Goal: Task Accomplishment & Management: Manage account settings

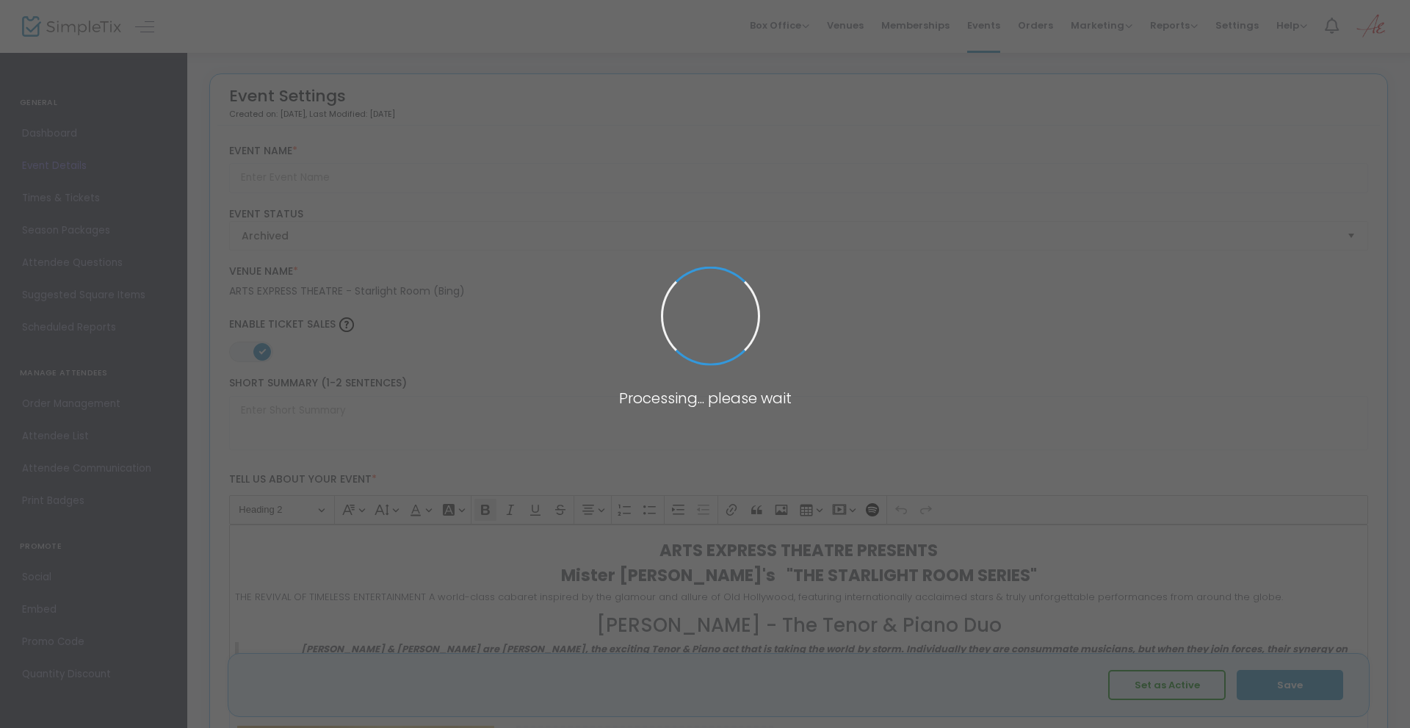
type input "[PERSON_NAME]"
type textarea "[PERSON_NAME] & [PERSON_NAME] are [PERSON_NAME], the exciting Tenor & Piano act…"
type input "6.0000 %"
type input "Buy Tickets"
checkbox input "true"
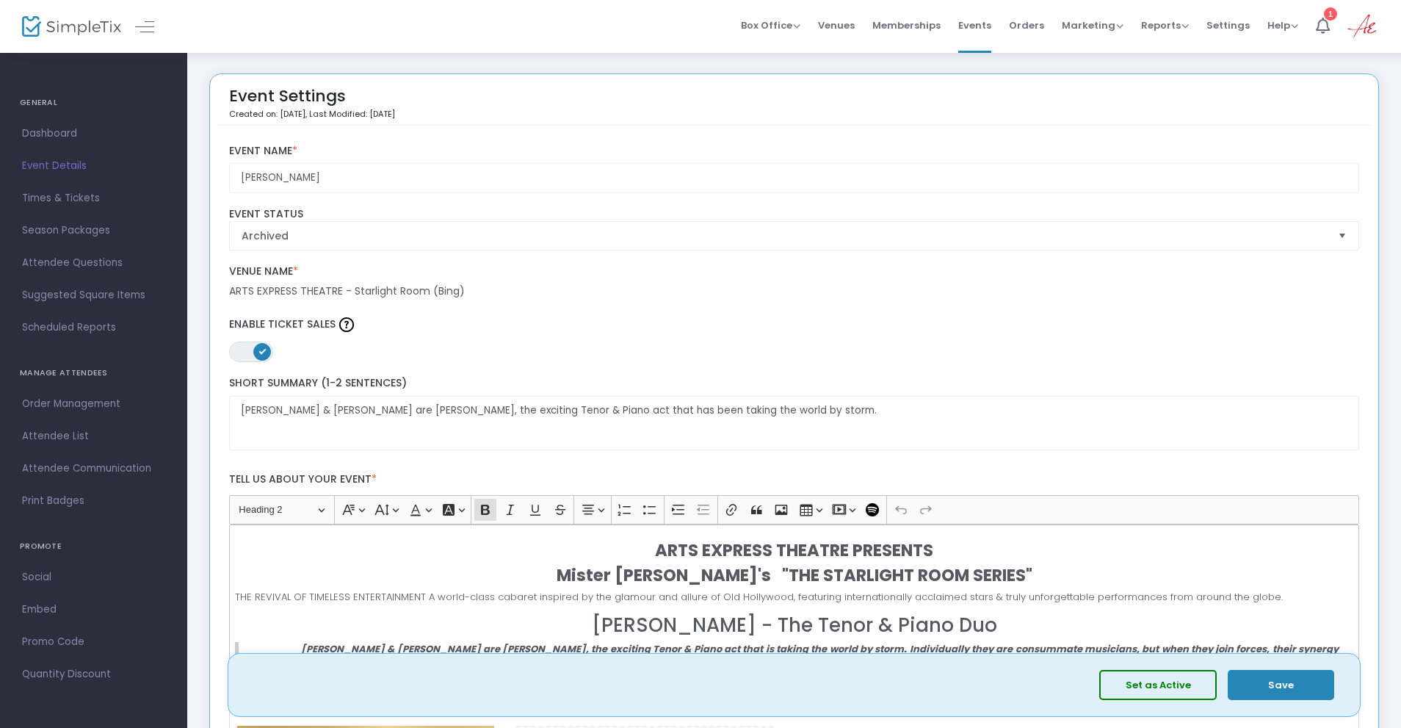
click at [92, 25] on img at bounding box center [71, 26] width 99 height 21
